Goal: Complete application form

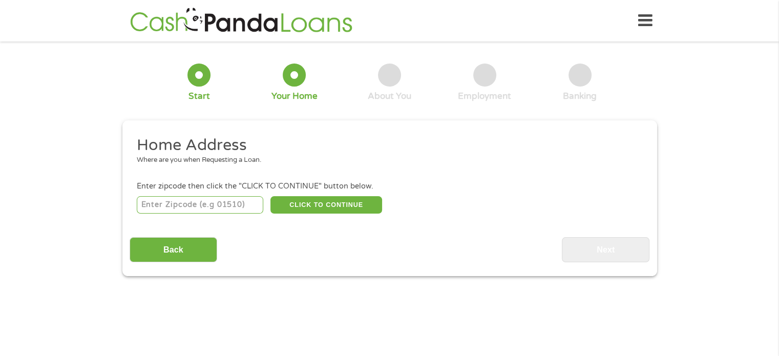
click at [193, 205] on input "number" at bounding box center [200, 204] width 127 height 17
type input "32259"
click at [302, 200] on button "CLICK TO CONTINUE" at bounding box center [326, 204] width 112 height 17
type input "32259"
type input "Saint [PERSON_NAME]"
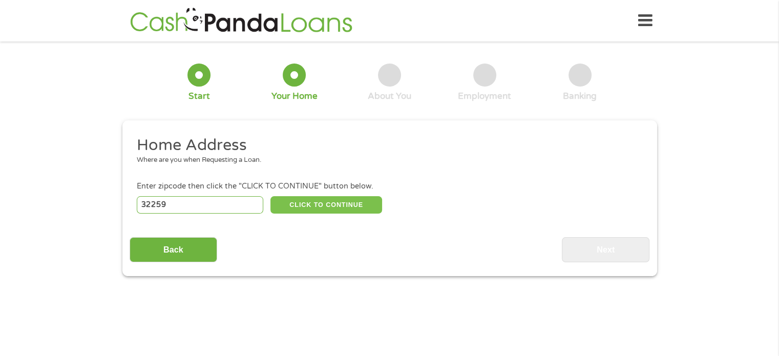
select select "[US_STATE]"
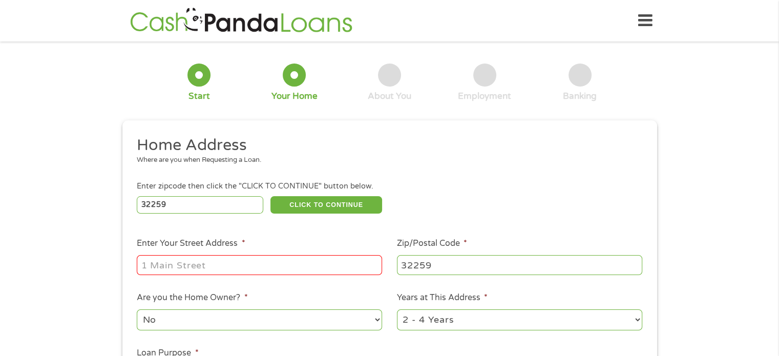
click at [264, 260] on input "Enter Your Street Address *" at bounding box center [259, 264] width 245 height 19
type input "d"
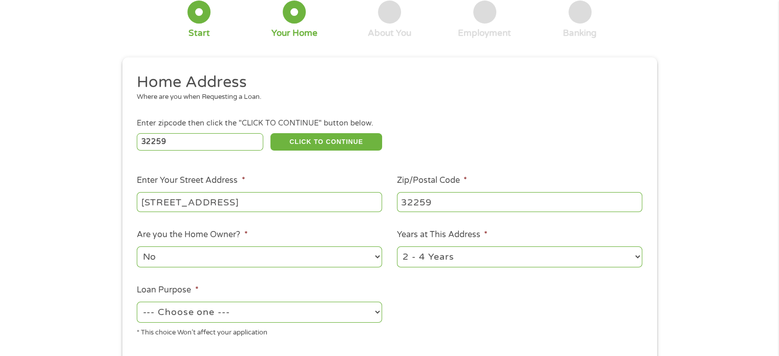
scroll to position [75, 0]
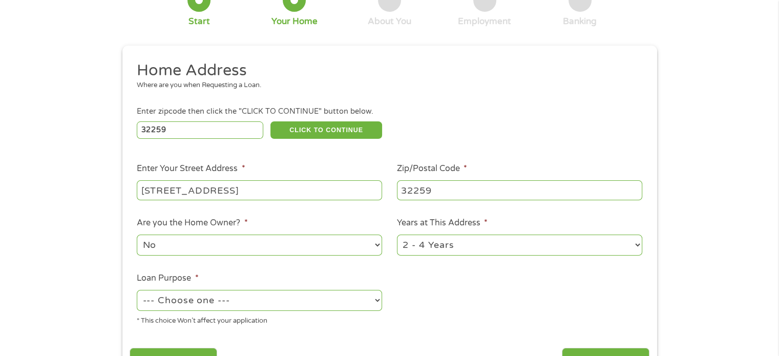
type input "[STREET_ADDRESS]"
click at [267, 247] on select "No Yes" at bounding box center [259, 245] width 245 height 21
click at [433, 245] on select "1 Year or less 1 - 2 Years 2 - 4 Years Over 4 Years" at bounding box center [519, 245] width 245 height 21
select select "24months"
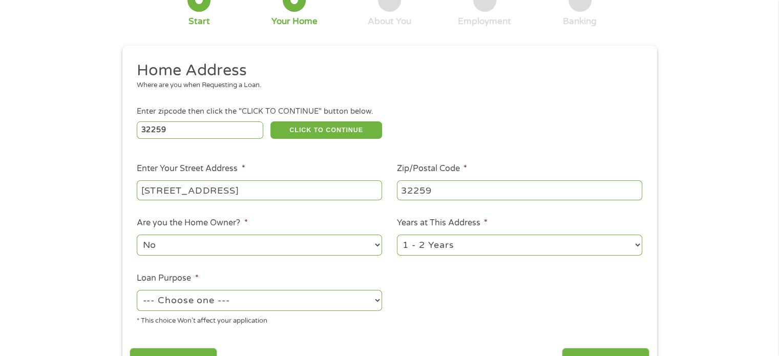
click at [397, 236] on select "1 Year or less 1 - 2 Years 2 - 4 Years Over 4 Years" at bounding box center [519, 245] width 245 height 21
click at [214, 298] on select "--- Choose one --- Pay Bills Debt Consolidation Home Improvement Major Purchase…" at bounding box center [259, 300] width 245 height 21
select select "shorttermcash"
click at [137, 291] on select "--- Choose one --- Pay Bills Debt Consolidation Home Improvement Major Purchase…" at bounding box center [259, 300] width 245 height 21
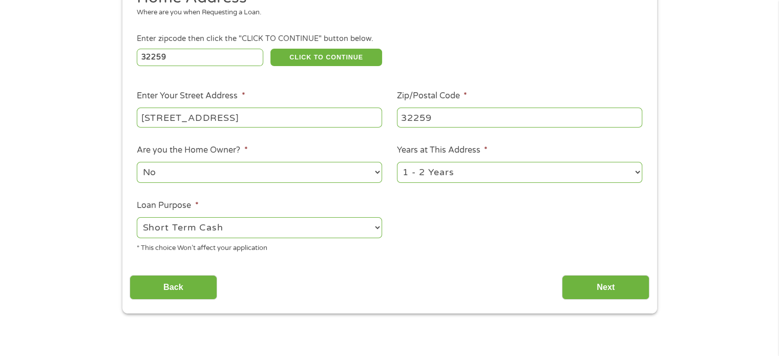
scroll to position [149, 0]
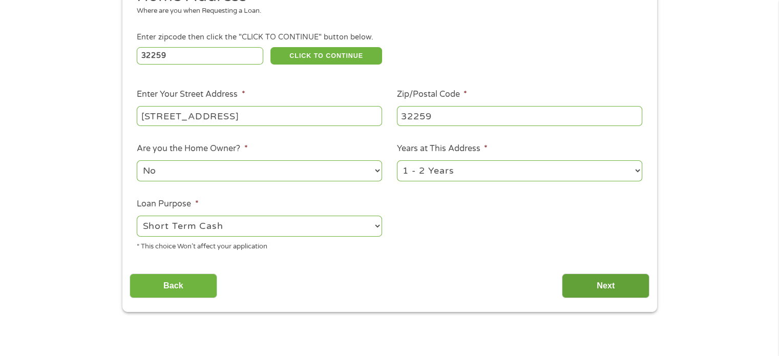
click at [597, 282] on input "Next" at bounding box center [606, 285] width 88 height 25
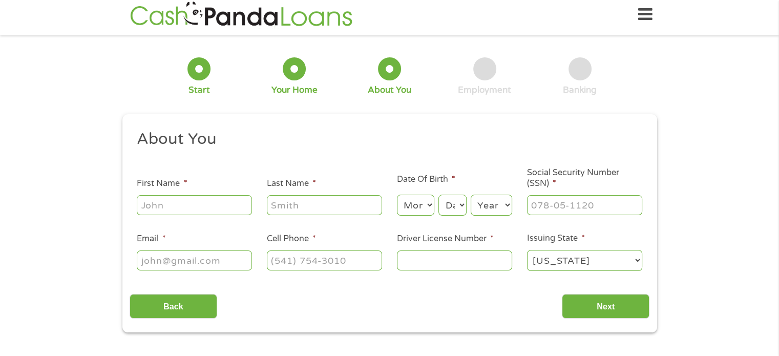
scroll to position [0, 0]
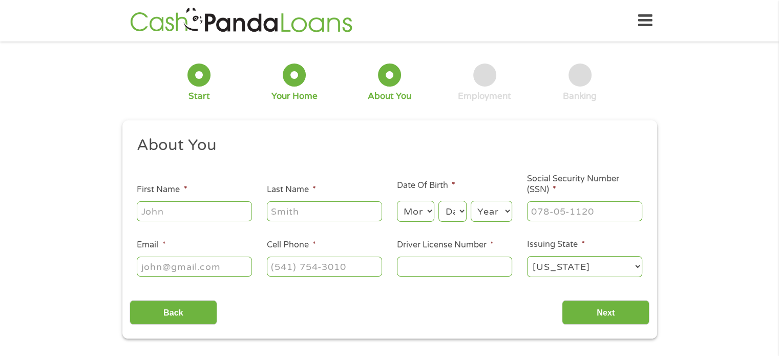
click at [187, 214] on input "First Name *" at bounding box center [194, 210] width 115 height 19
type input "[PERSON_NAME]"
type input "Kruger"
select select "5"
select select "3"
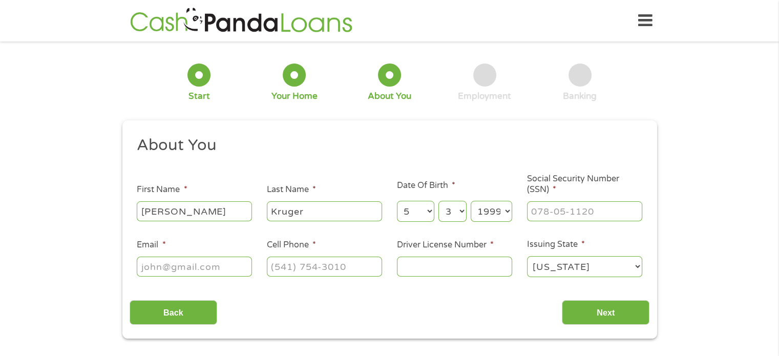
select select "1995"
type input "147-02-4431"
type input "[PERSON_NAME][EMAIL_ADDRESS][DOMAIN_NAME]"
type input "[PHONE_NUMBER]"
click at [438, 272] on input "Driver License Number *" at bounding box center [454, 266] width 115 height 19
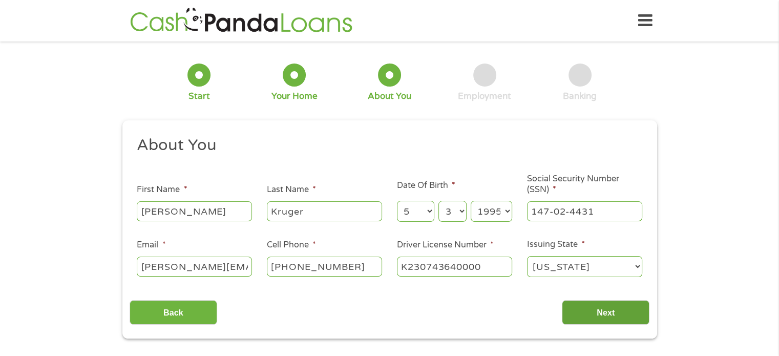
type input "K230743640000"
click at [594, 308] on input "Next" at bounding box center [606, 312] width 88 height 25
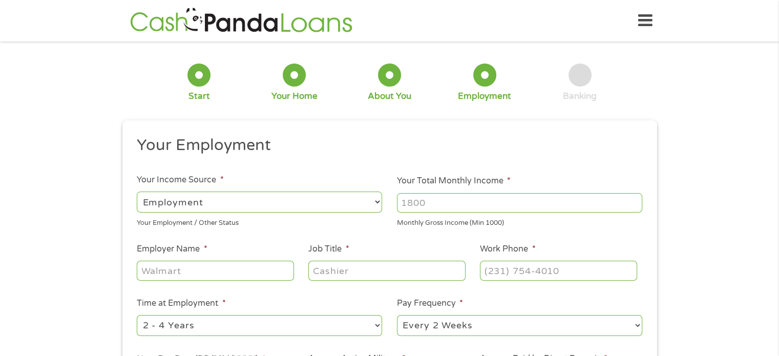
click at [461, 201] on input "Your Total Monthly Income *" at bounding box center [519, 202] width 245 height 19
type input "3500"
click at [195, 266] on input "Employer Name *" at bounding box center [215, 270] width 157 height 19
type input "The Loop"
click at [325, 280] on input "Job Title *" at bounding box center [386, 270] width 157 height 19
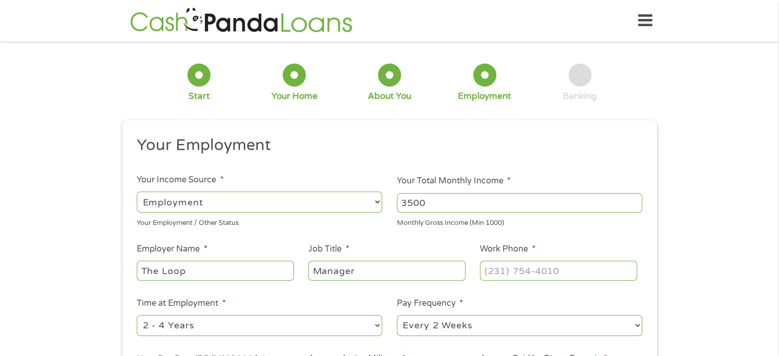
type input "Manager"
click at [511, 274] on input "(___) ___-____" at bounding box center [558, 270] width 157 height 19
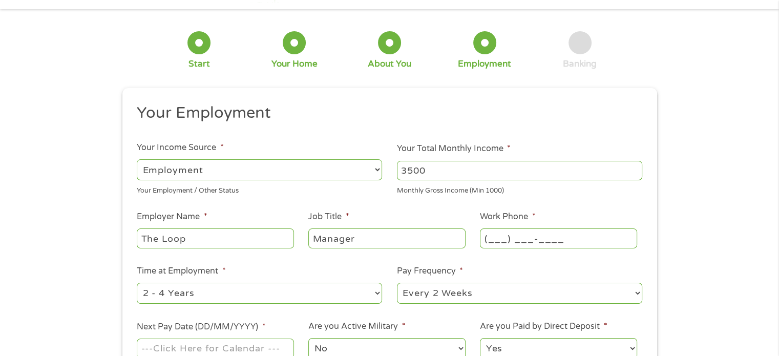
scroll to position [33, 0]
click at [499, 239] on input "(___) ___-____" at bounding box center [558, 237] width 157 height 19
type input "[PHONE_NUMBER]"
click at [227, 287] on select "--- Choose one --- 1 Year or less 1 - 2 Years 2 - 4 Years Over 4 Years" at bounding box center [259, 292] width 245 height 21
select select "24months"
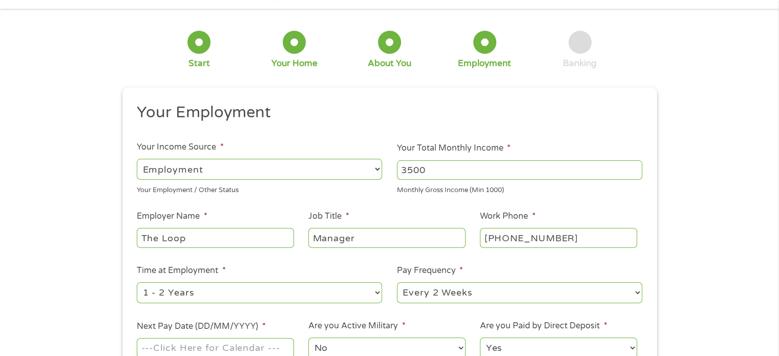
click at [137, 283] on select "--- Choose one --- 1 Year or less 1 - 2 Years 2 - 4 Years Over 4 Years" at bounding box center [259, 292] width 245 height 21
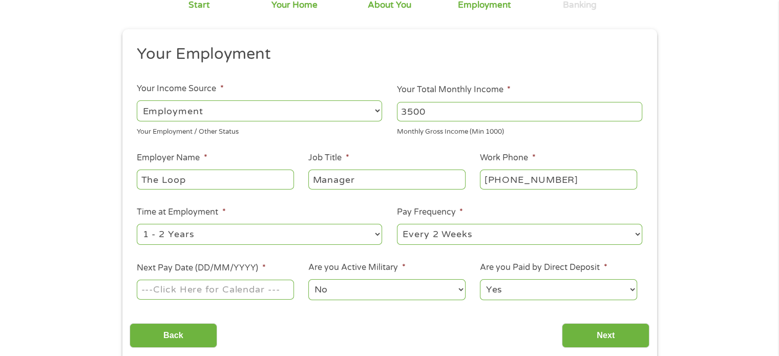
scroll to position [92, 0]
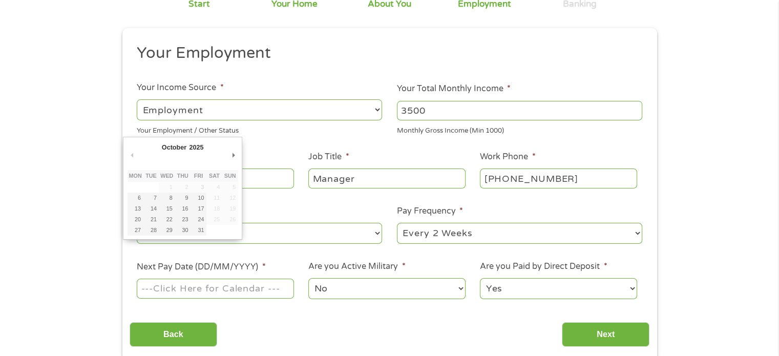
click at [194, 288] on input "Next Pay Date (DD/MM/YYYY) *" at bounding box center [215, 288] width 157 height 19
type input "[DATE]"
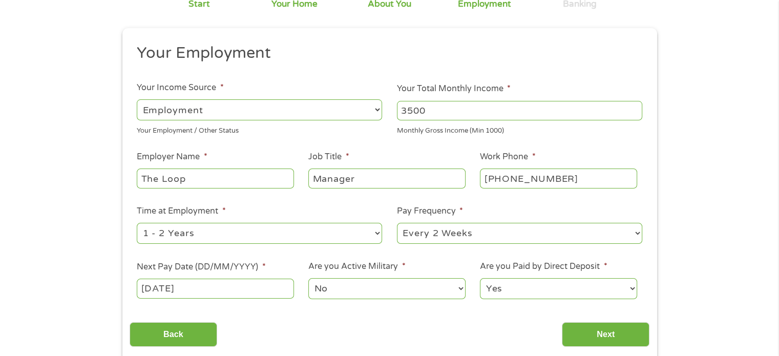
click at [369, 292] on select "No Yes" at bounding box center [386, 288] width 157 height 21
click at [590, 319] on div "Back Next" at bounding box center [390, 330] width 520 height 32
click at [588, 325] on input "Next" at bounding box center [606, 334] width 88 height 25
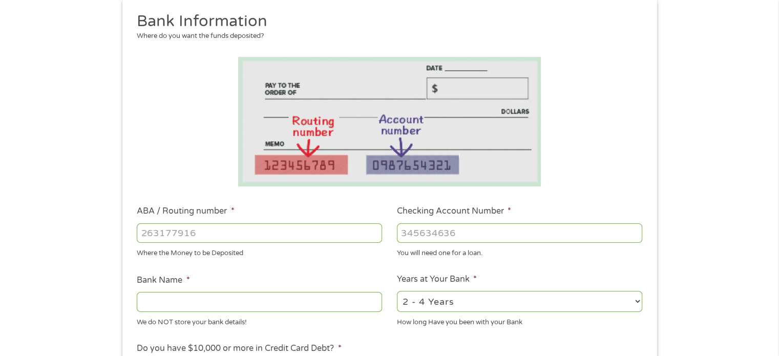
scroll to position [182, 0]
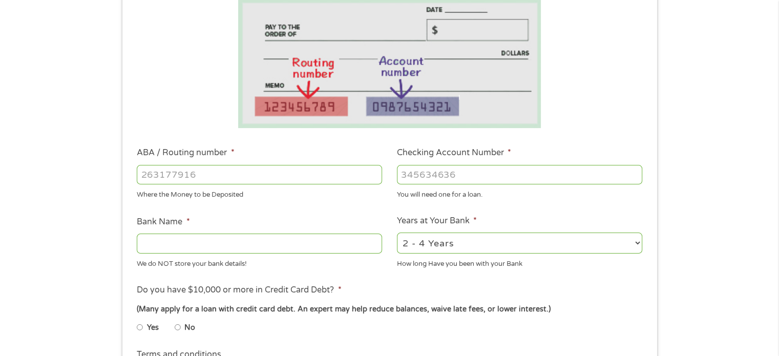
click at [219, 175] on input "ABA / Routing number *" at bounding box center [259, 174] width 245 height 19
type input "041215663"
type input "[PERSON_NAME] BANK"
type input "041215663"
click at [431, 183] on input "Checking Account Number *" at bounding box center [519, 174] width 245 height 19
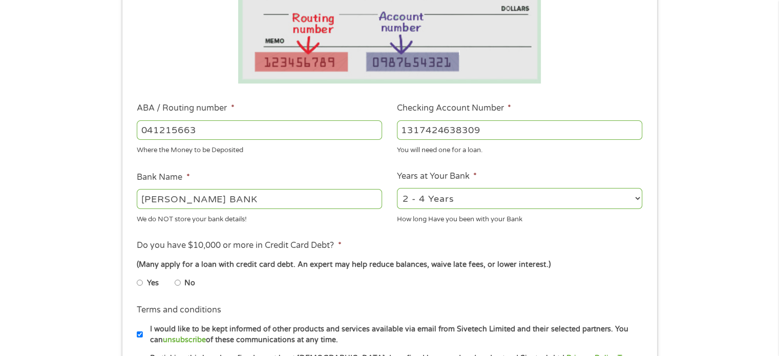
scroll to position [227, 0]
type input "1317424638309"
click at [416, 188] on select "2 - 4 Years 6 - 12 Months 1 - 2 Years Over 4 Years" at bounding box center [519, 197] width 245 height 21
select select "60months"
click at [397, 187] on select "2 - 4 Years 6 - 12 Months 1 - 2 Years Over 4 Years" at bounding box center [519, 197] width 245 height 21
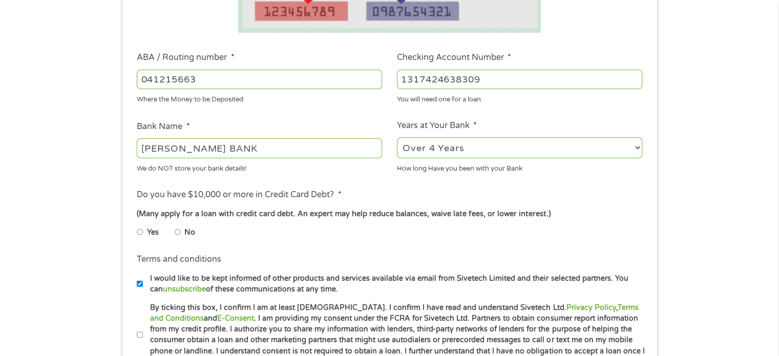
scroll to position [278, 0]
click at [190, 231] on label "No" at bounding box center [189, 231] width 11 height 11
click at [181, 231] on input "No" at bounding box center [178, 231] width 6 height 16
radio input "true"
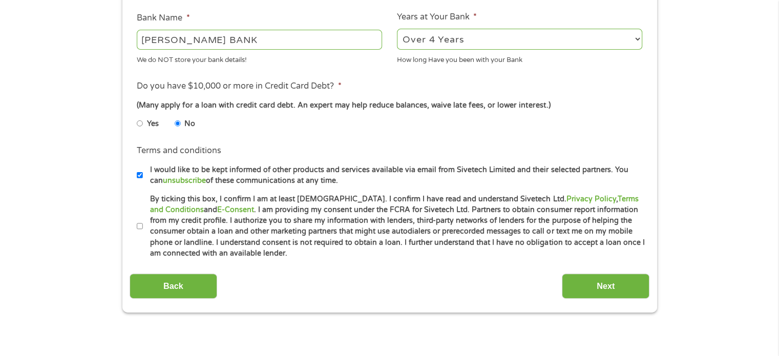
scroll to position [388, 0]
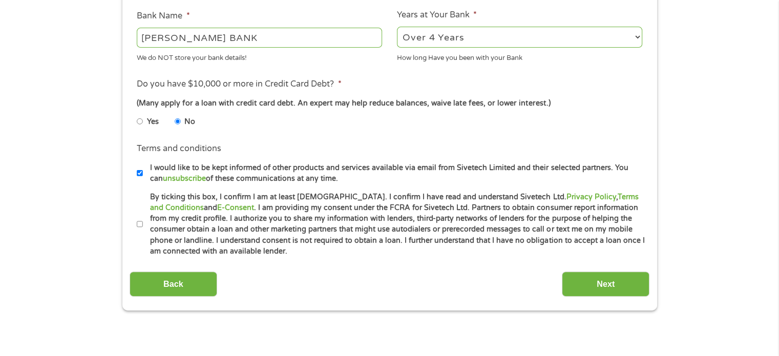
click at [190, 231] on label "By ticking this box, I confirm I am at least [DEMOGRAPHIC_DATA]. I confirm I ha…" at bounding box center [394, 225] width 502 height 66
click at [143, 231] on input "By ticking this box, I confirm I am at least [DEMOGRAPHIC_DATA]. I confirm I ha…" at bounding box center [140, 224] width 6 height 16
checkbox input "true"
click at [599, 284] on input "Next" at bounding box center [606, 283] width 88 height 25
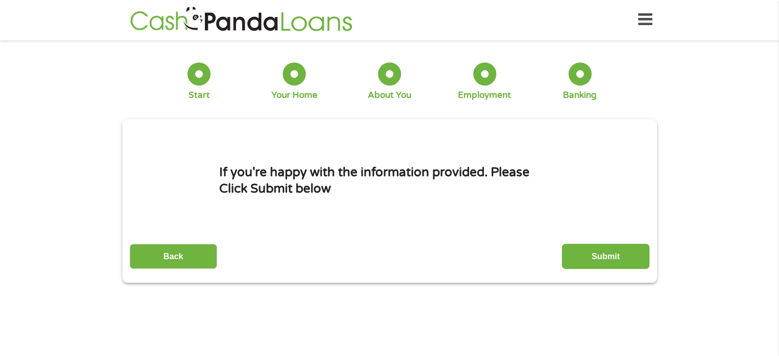
scroll to position [0, 0]
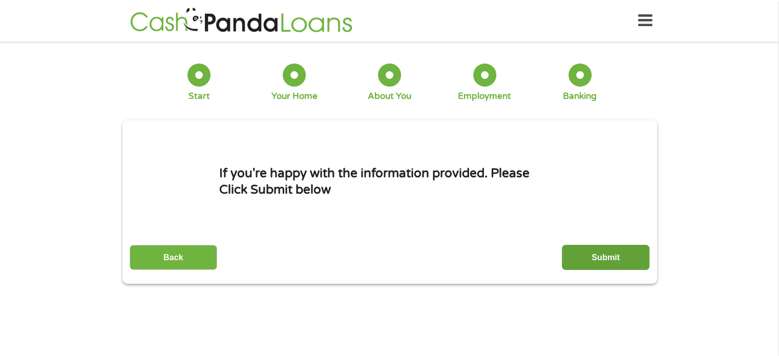
click at [588, 269] on input "Submit" at bounding box center [606, 257] width 88 height 25
